Goal: Check status: Check status

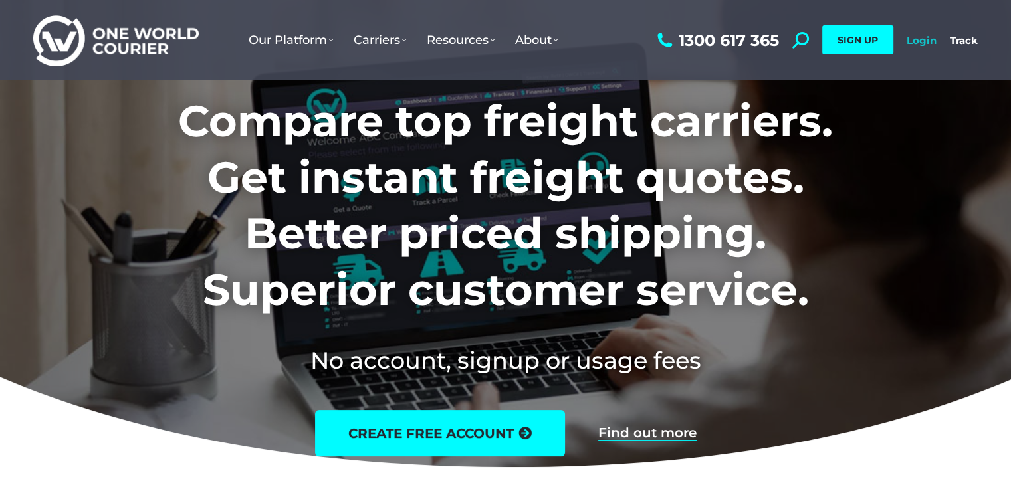
click at [930, 44] on link "Login" at bounding box center [921, 40] width 30 height 13
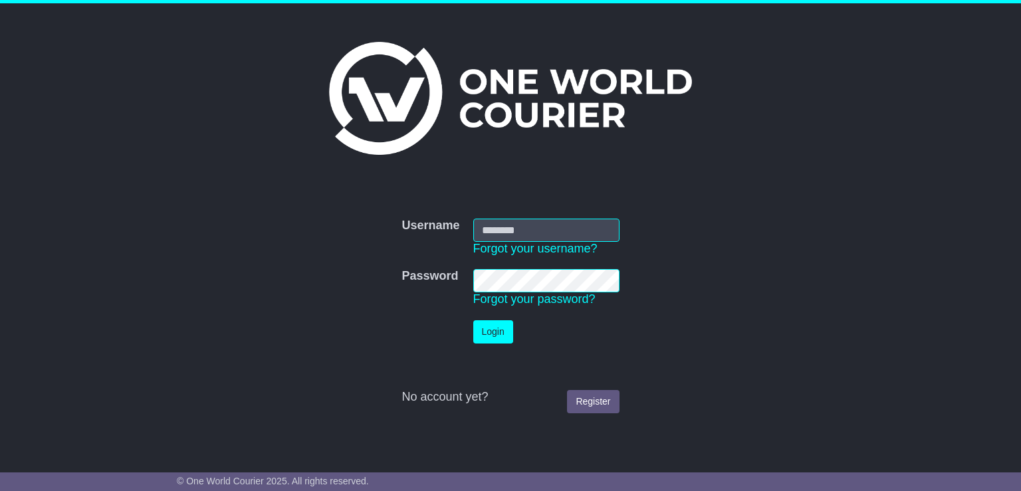
type input "**********"
click at [490, 332] on button "Login" at bounding box center [493, 331] width 40 height 23
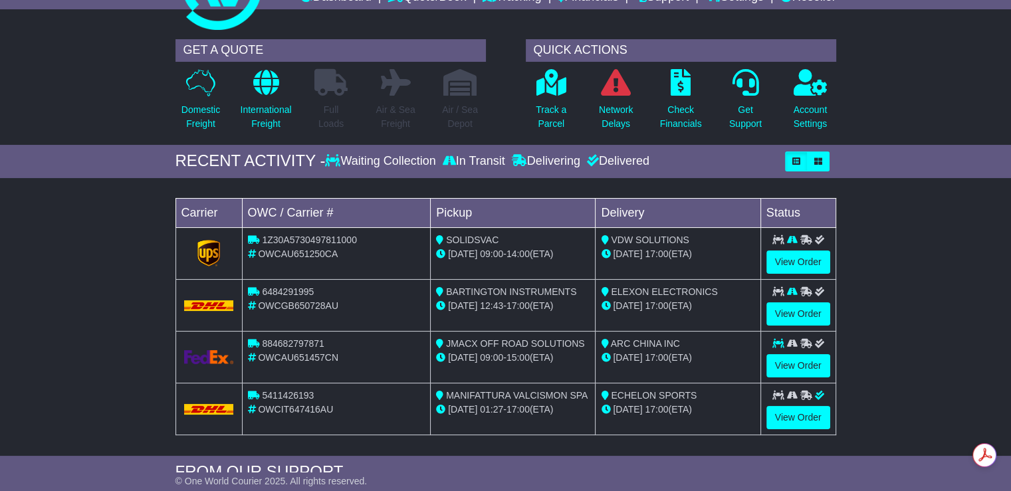
scroll to position [133, 0]
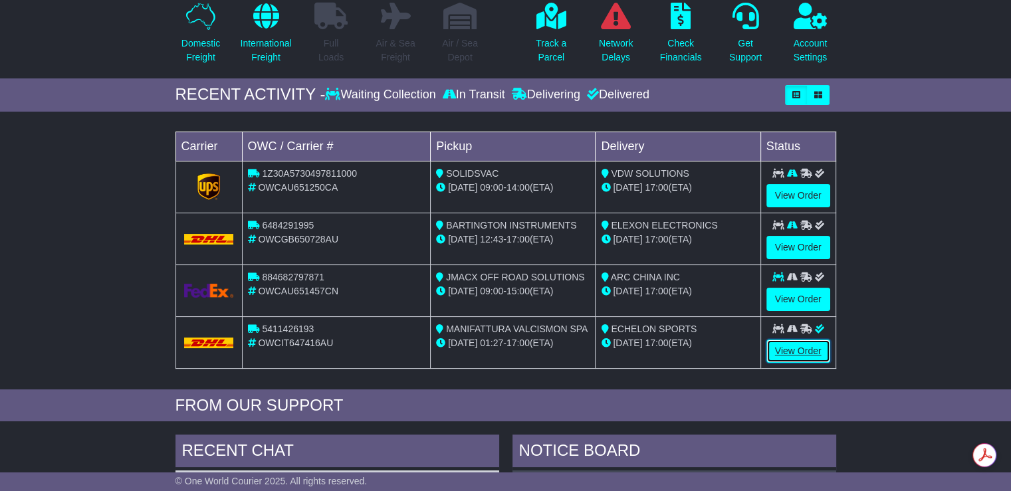
click at [787, 347] on link "View Order" at bounding box center [798, 351] width 64 height 23
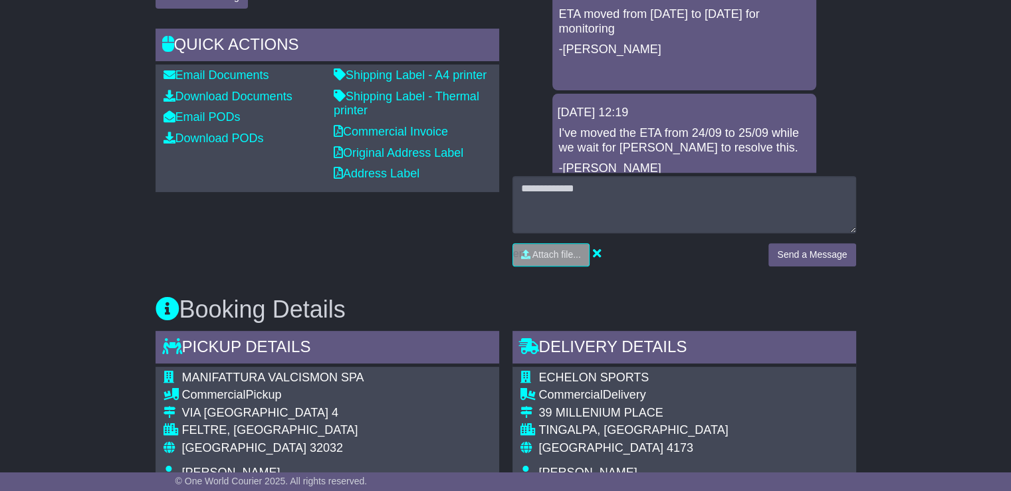
scroll to position [399, 0]
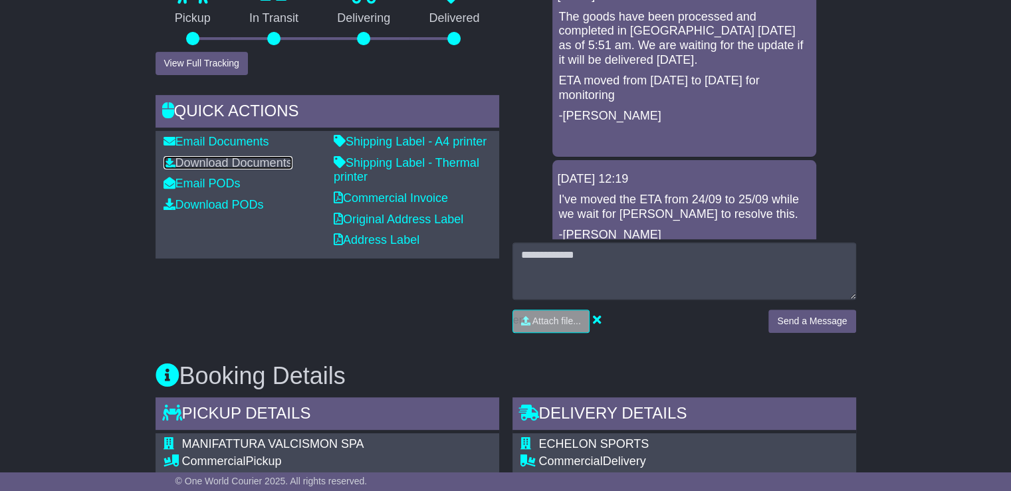
click at [231, 164] on link "Download Documents" at bounding box center [227, 162] width 129 height 13
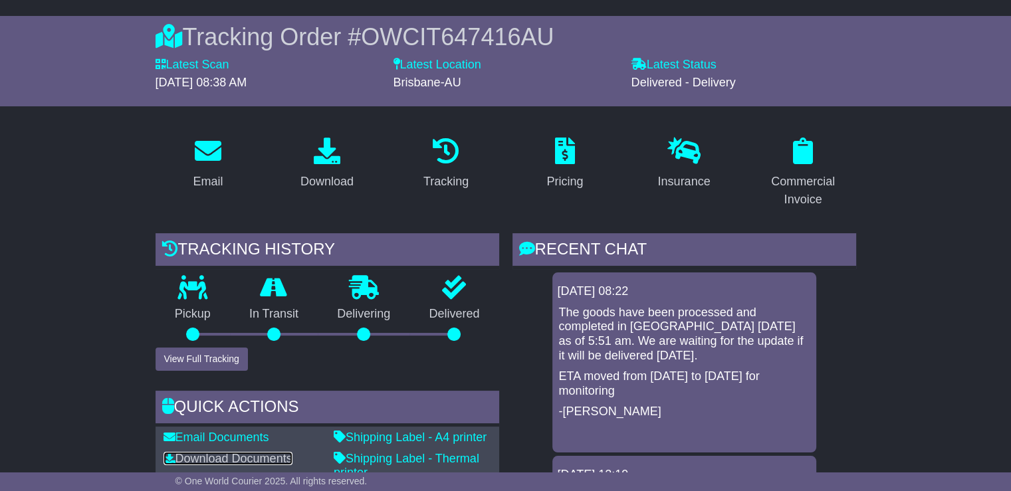
scroll to position [37, 0]
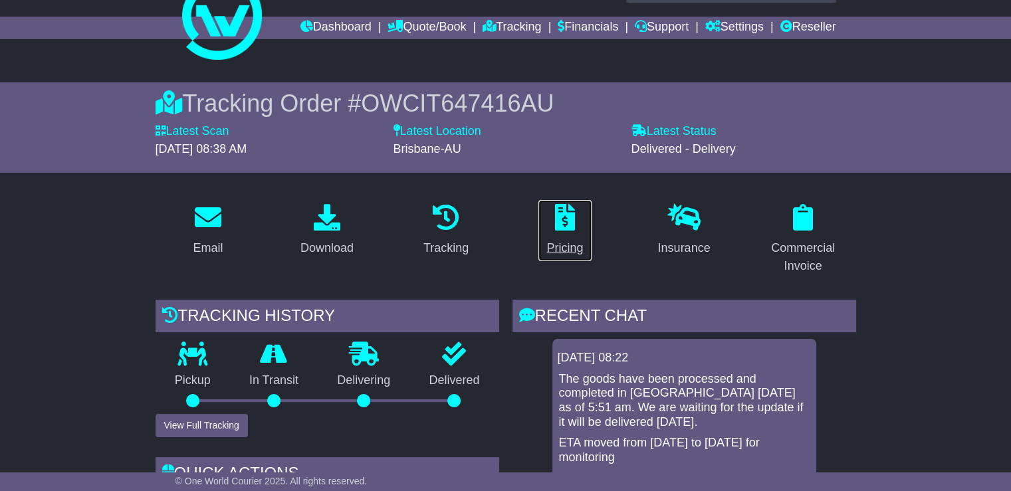
click at [565, 249] on div "Pricing" at bounding box center [564, 248] width 37 height 18
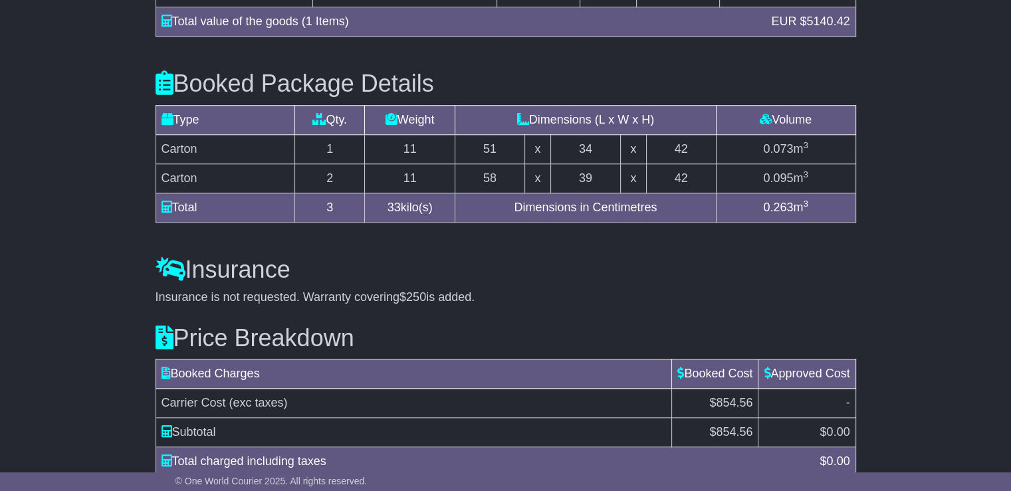
scroll to position [1366, 0]
